Goal: Download file/media

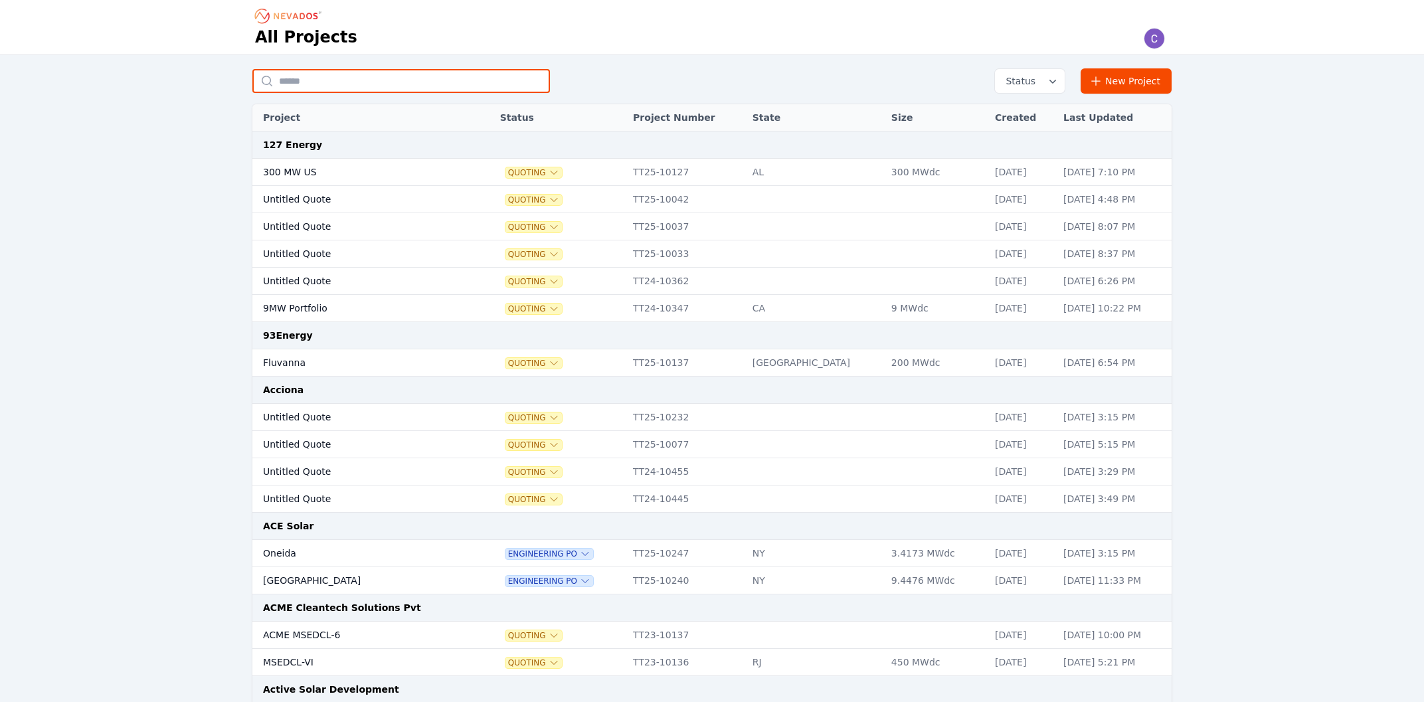
click at [437, 84] on input "text" at bounding box center [401, 81] width 298 height 24
type input "********"
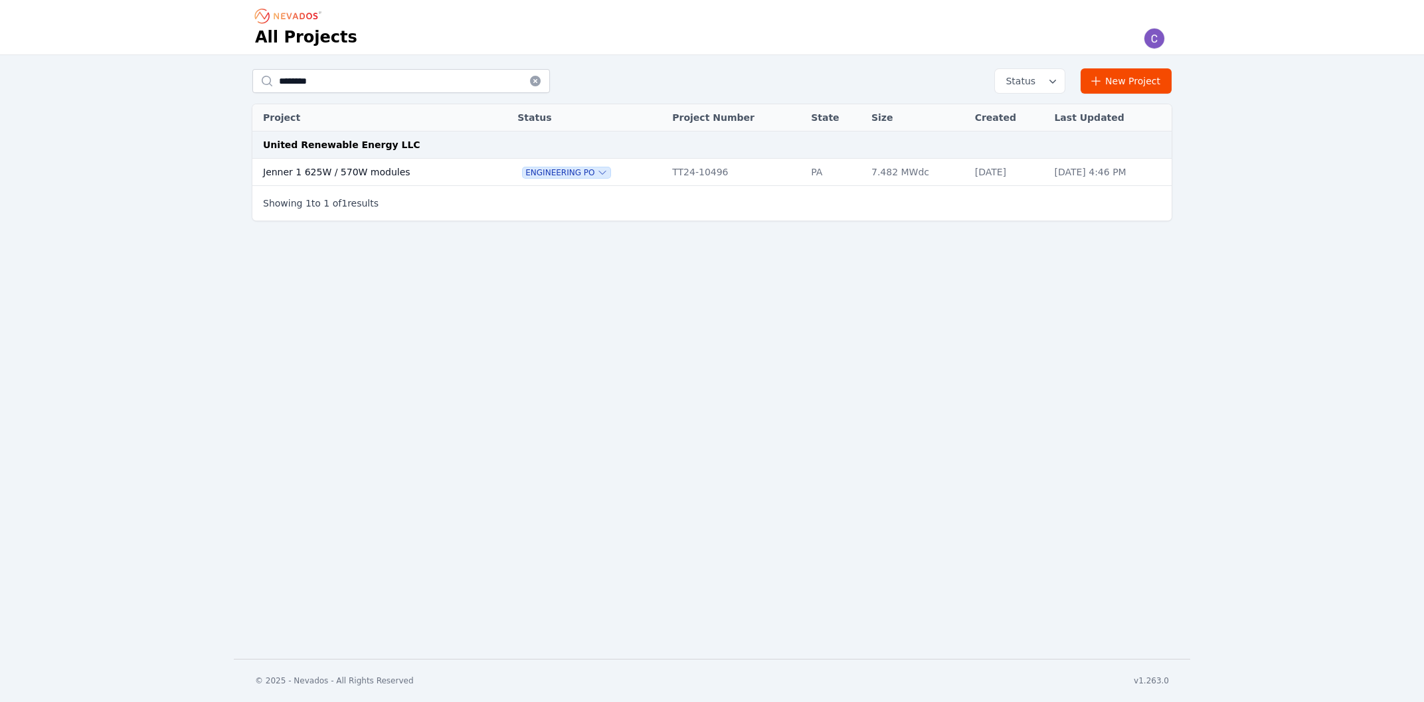
click at [428, 178] on td "Jenner 1 625W / 570W modules" at bounding box center [371, 172] width 239 height 27
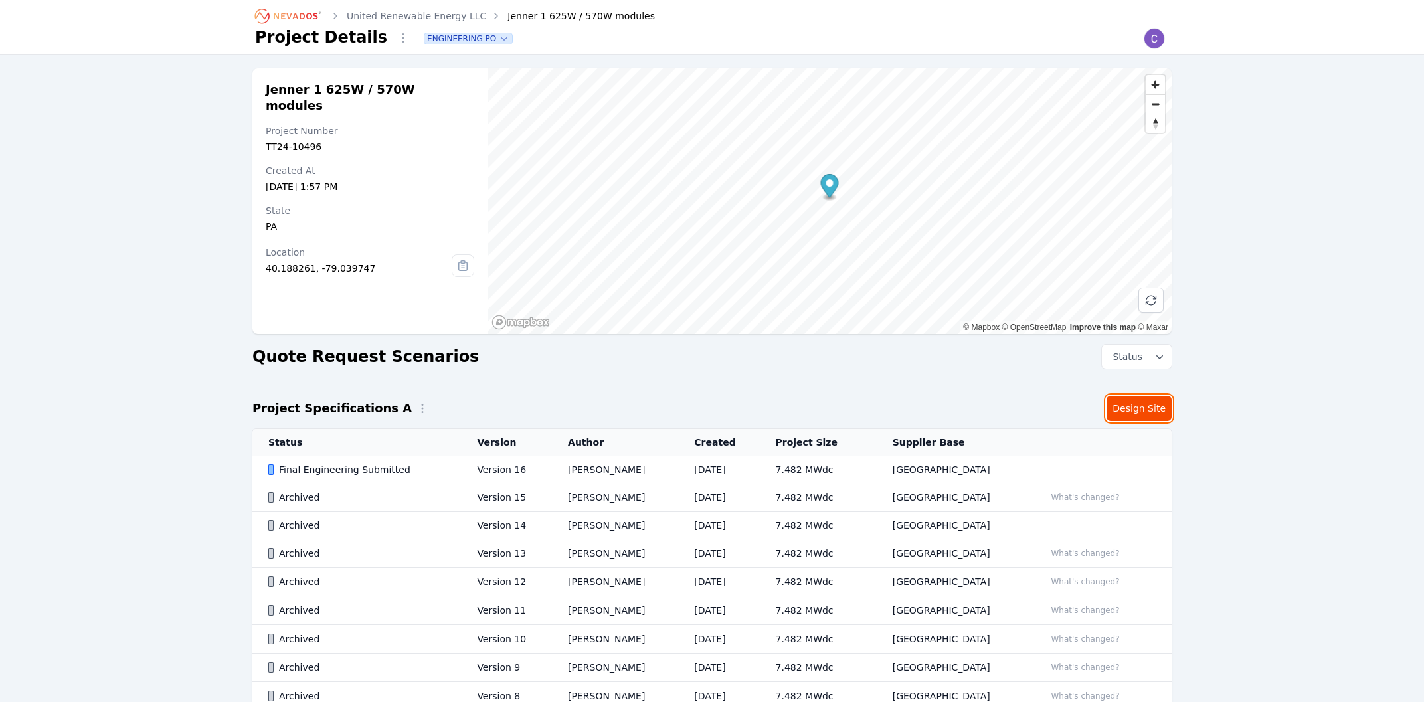
click at [1149, 405] on link "Design Site" at bounding box center [1139, 408] width 65 height 25
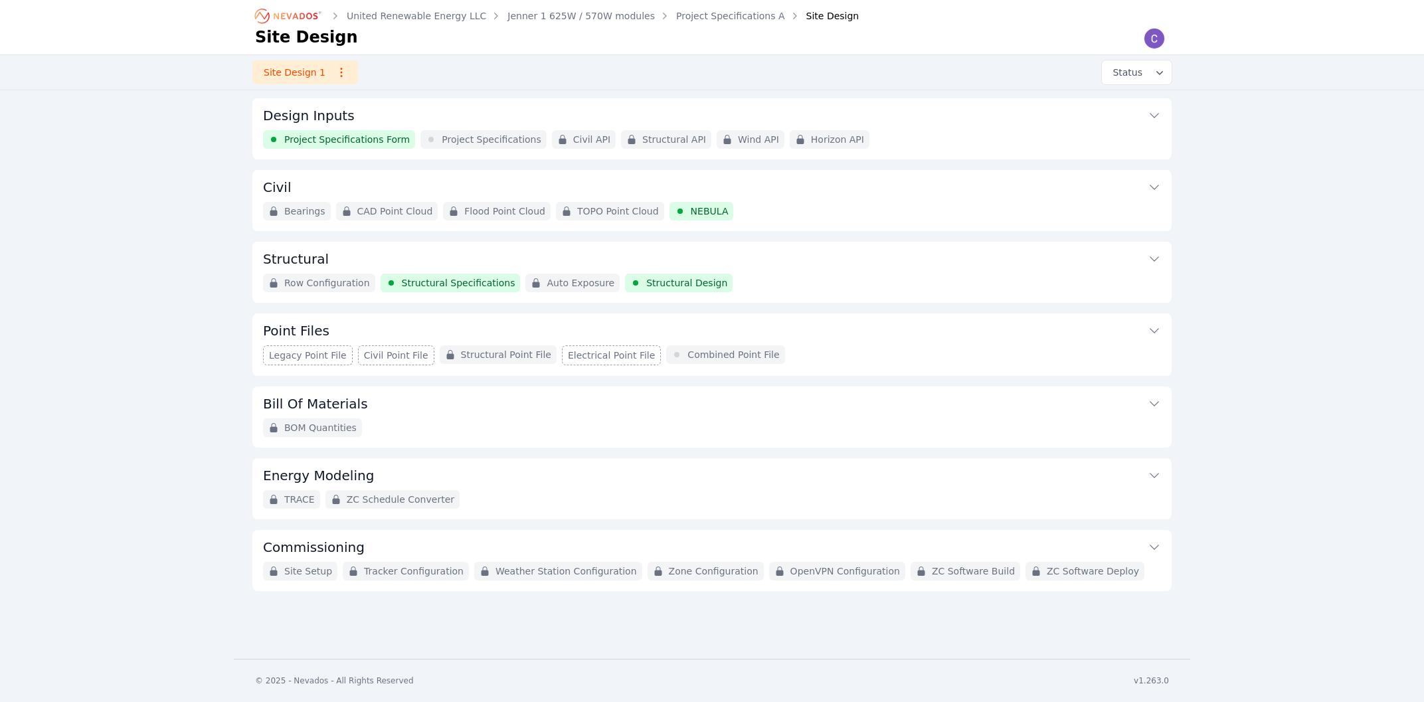
click at [405, 262] on button "Structural" at bounding box center [712, 258] width 898 height 32
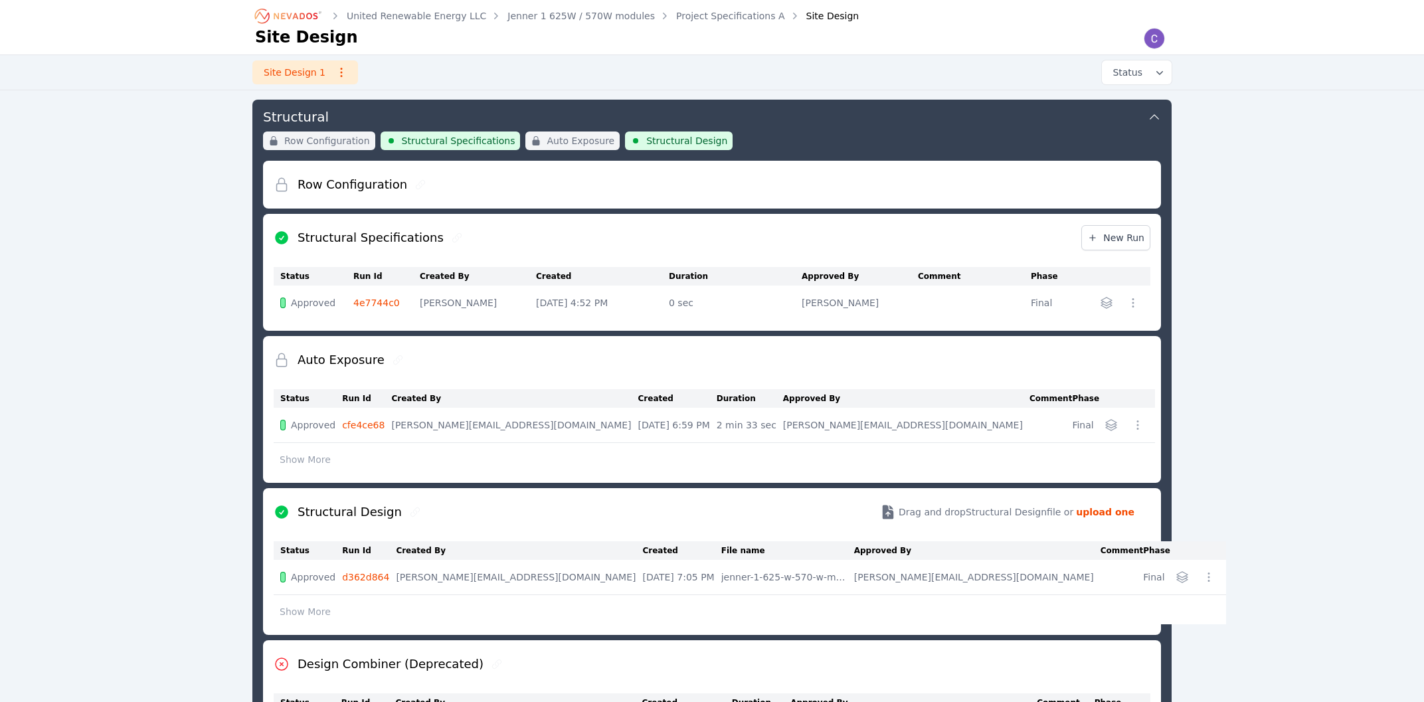
click at [1110, 424] on icon "button" at bounding box center [1111, 425] width 11 height 11
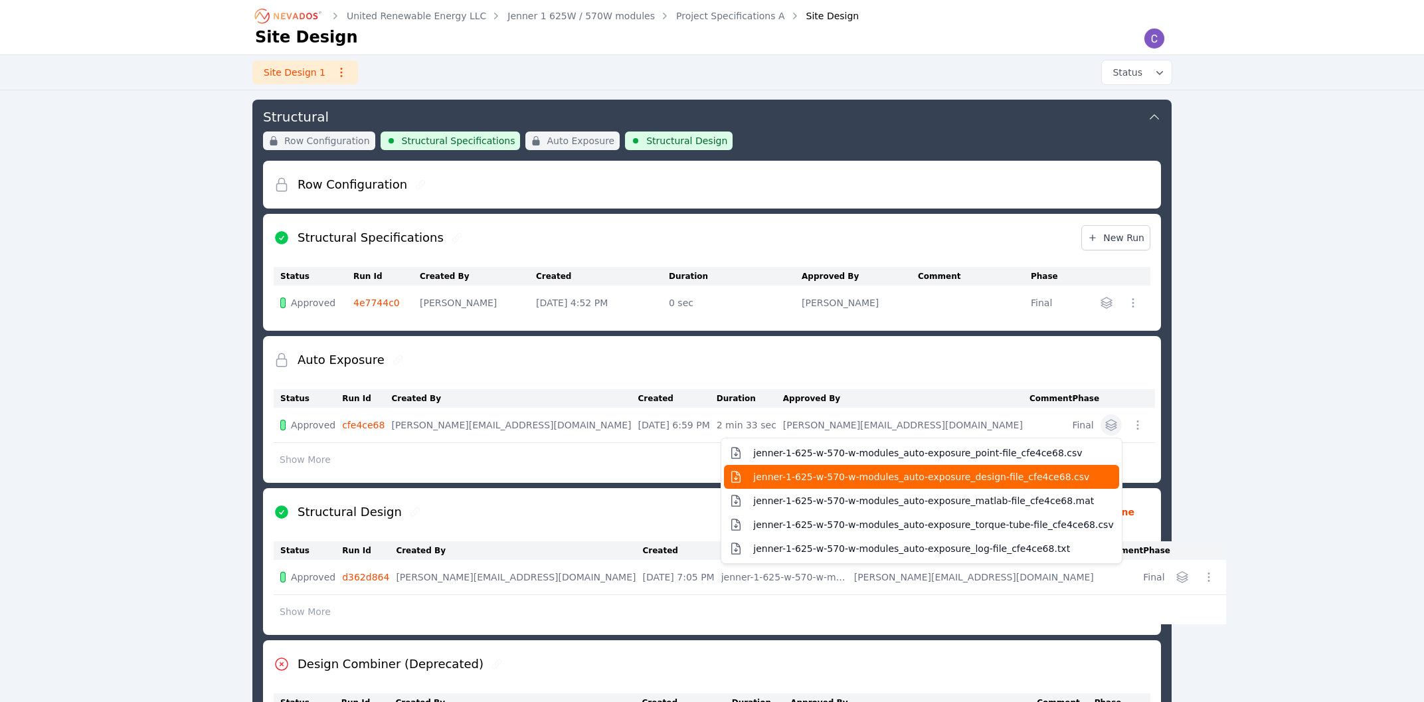
click at [1068, 483] on span "jenner-1-625-w-570-w-modules_auto-exposure_design-file_cfe4ce68.csv" at bounding box center [921, 476] width 336 height 13
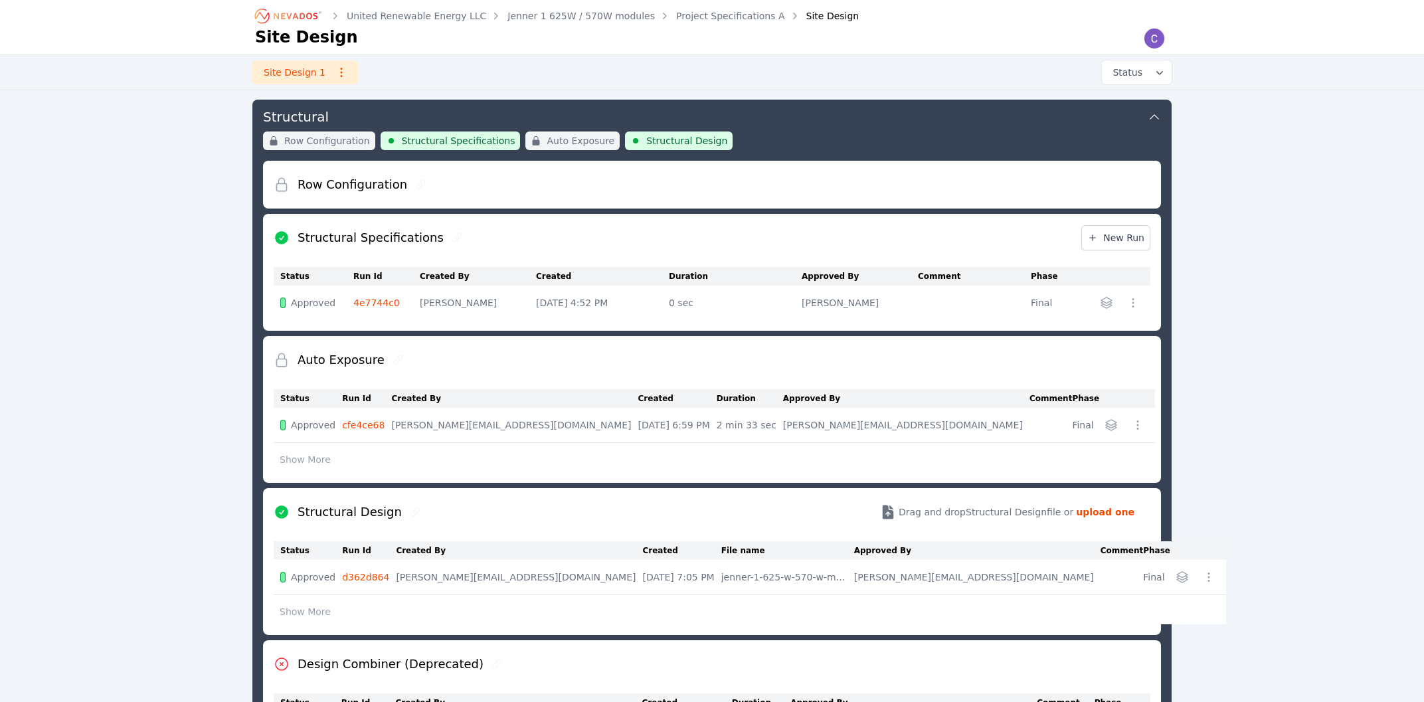
click at [1101, 423] on button "button" at bounding box center [1111, 425] width 21 height 21
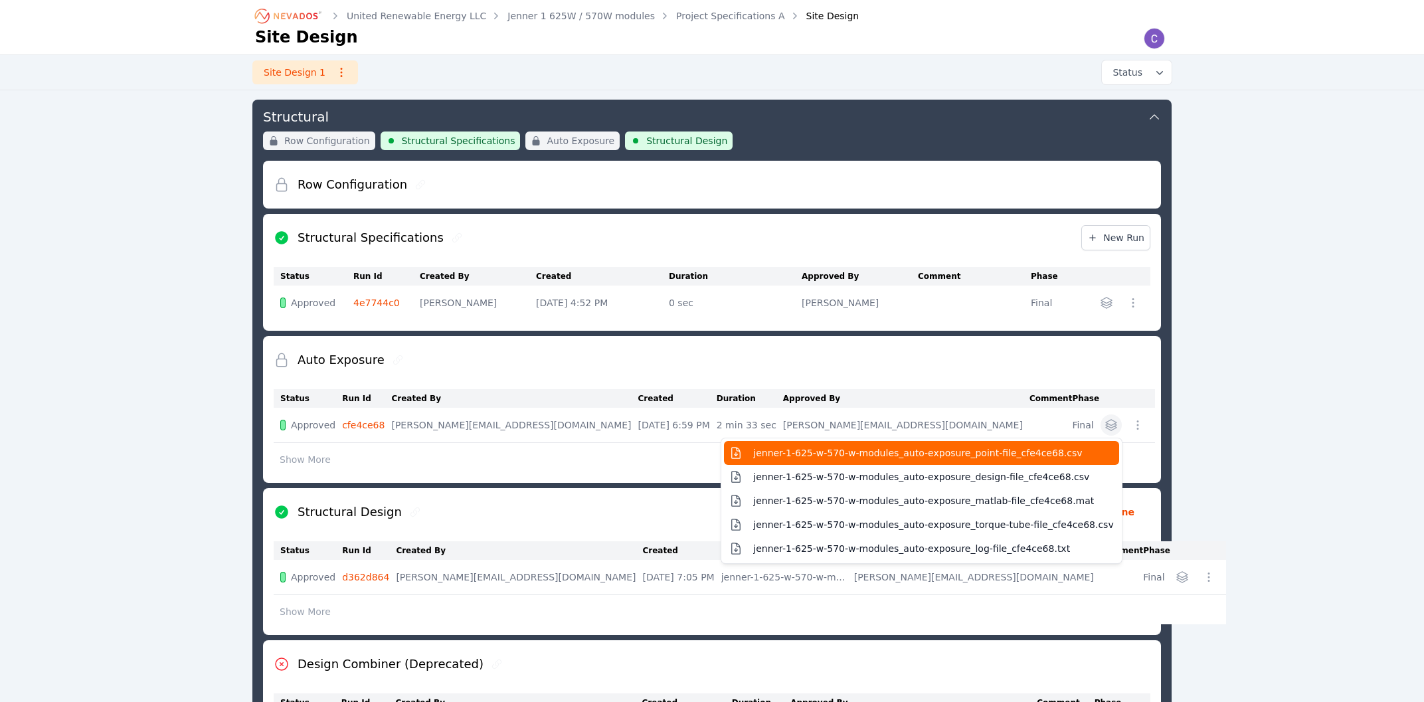
click at [1080, 450] on span "jenner-1-625-w-570-w-modules_auto-exposure_point-file_cfe4ce68.csv" at bounding box center [917, 452] width 329 height 13
